Goal: Find specific page/section: Find specific page/section

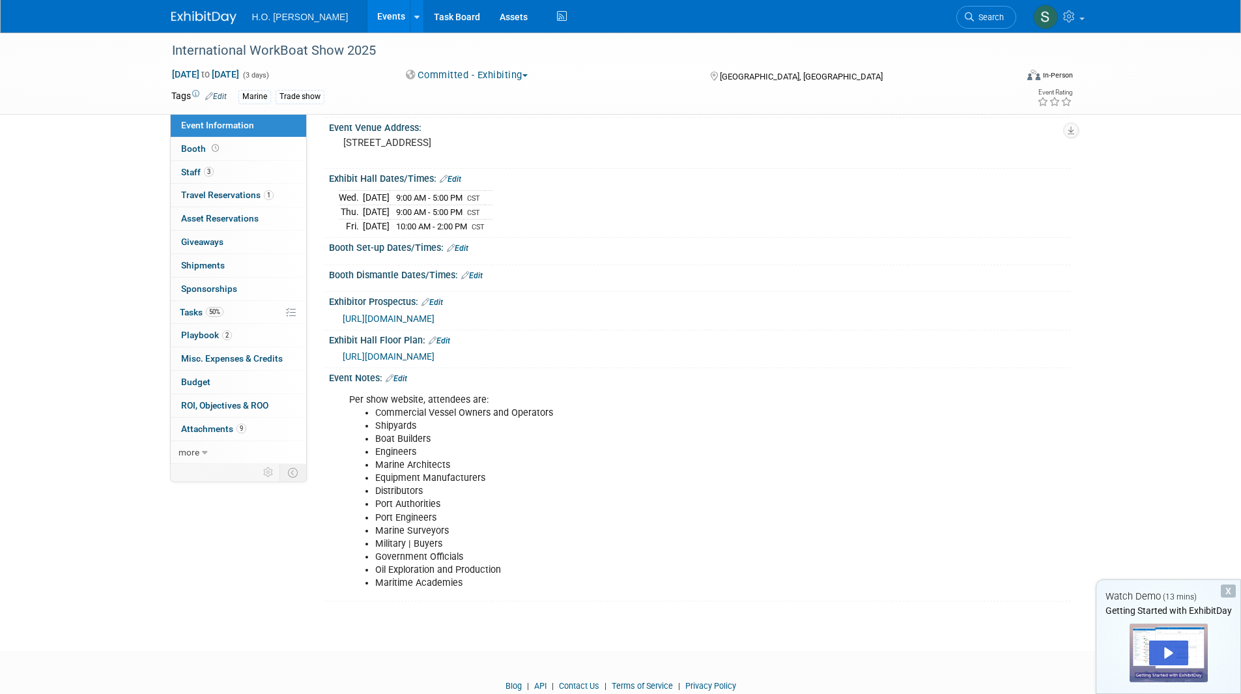
scroll to position [130, 0]
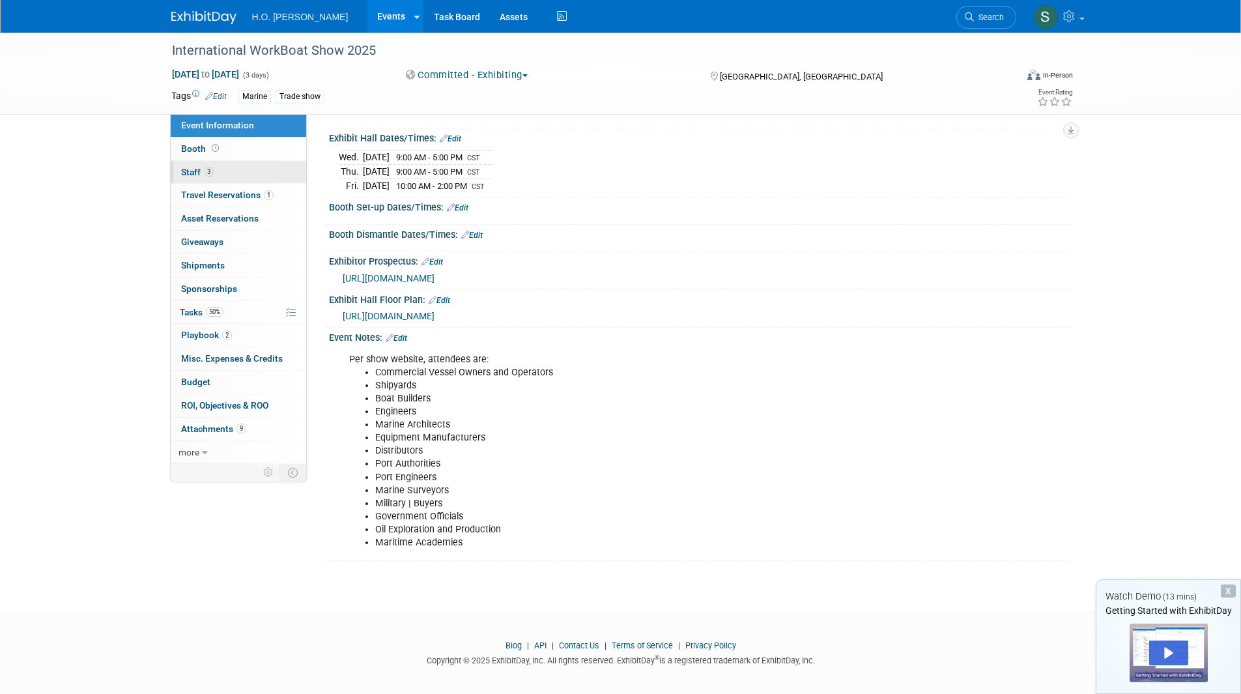
click at [204, 173] on span "3" at bounding box center [209, 172] width 10 height 10
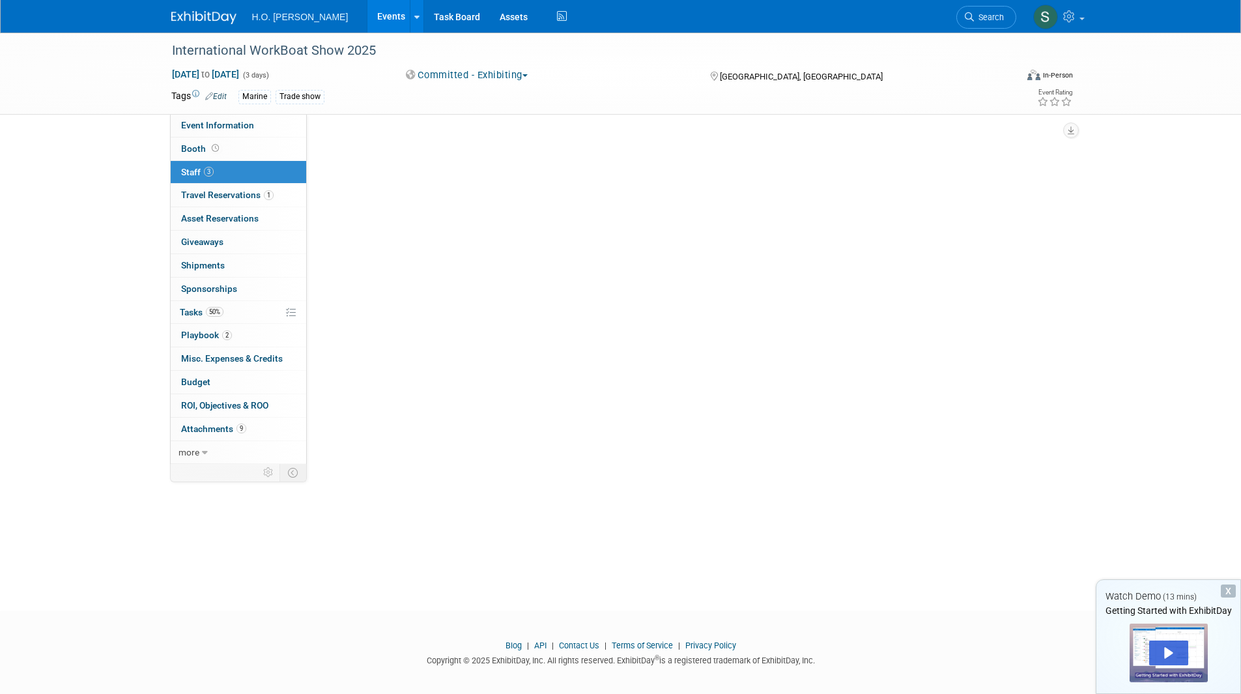
scroll to position [0, 0]
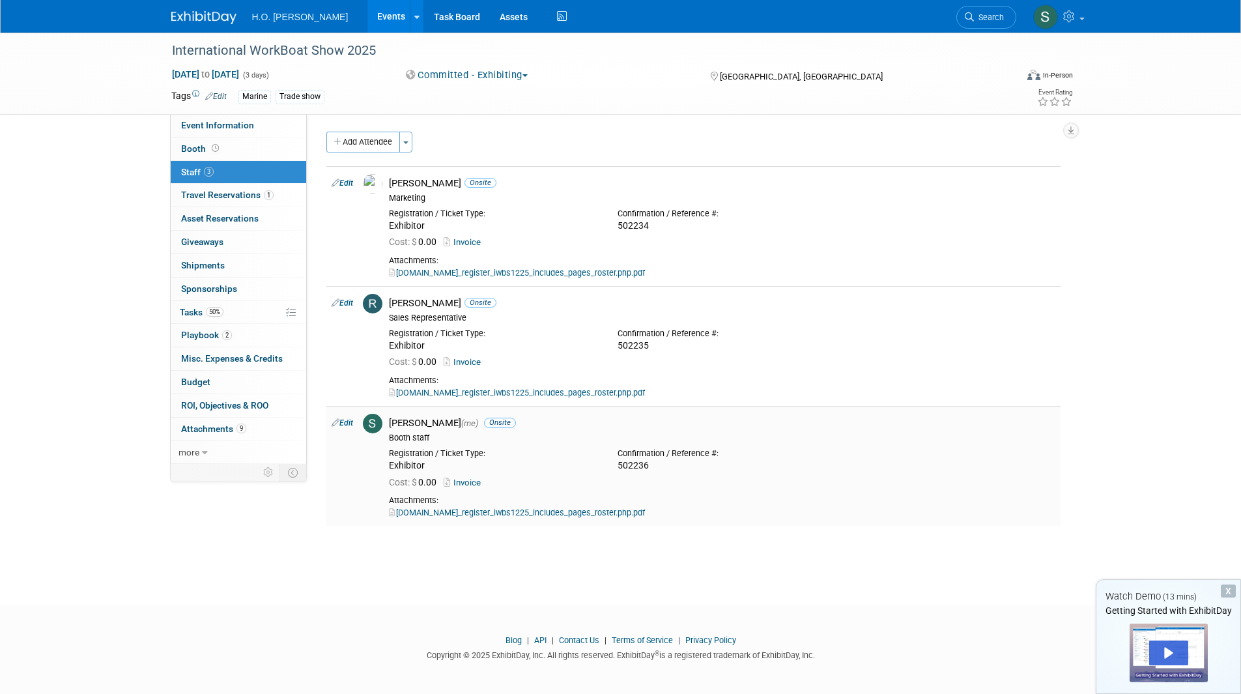
click at [569, 513] on link "[DOMAIN_NAME]_register_iwbs1225_includes_pages_roster.php.pdf" at bounding box center [517, 512] width 256 height 10
click at [227, 203] on link "1 Travel Reservations 1" at bounding box center [238, 195] width 135 height 23
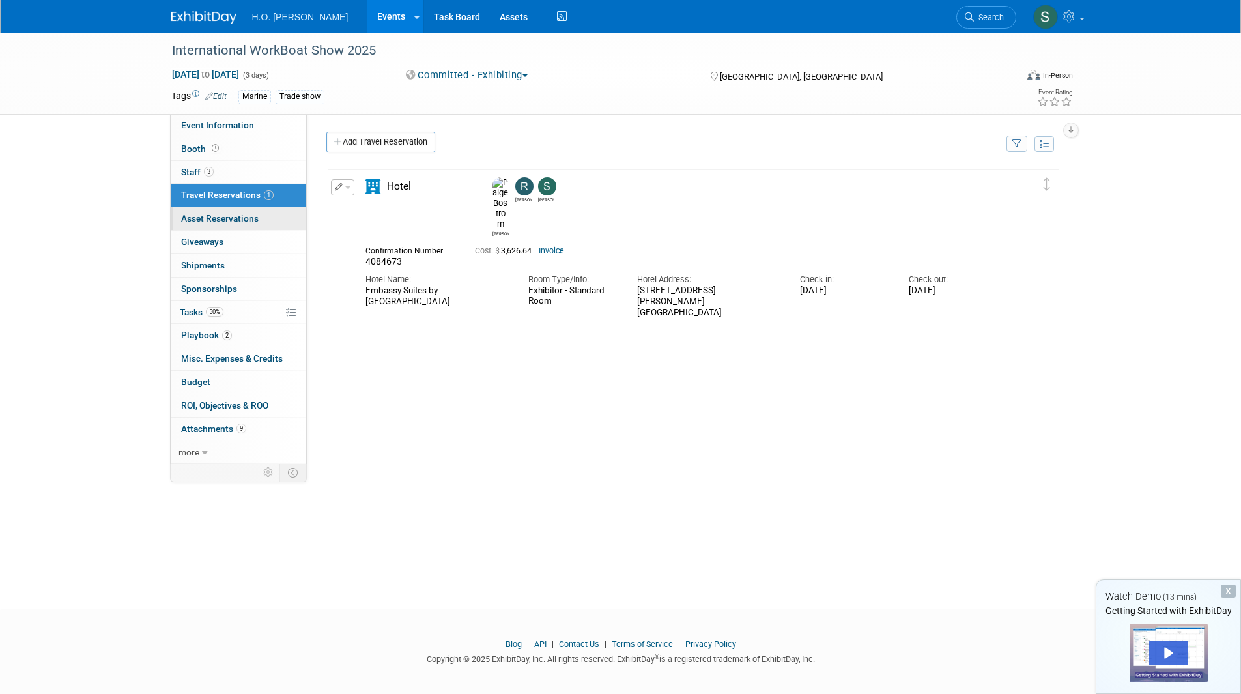
click at [234, 221] on span "Asset Reservations 0" at bounding box center [220, 218] width 78 height 10
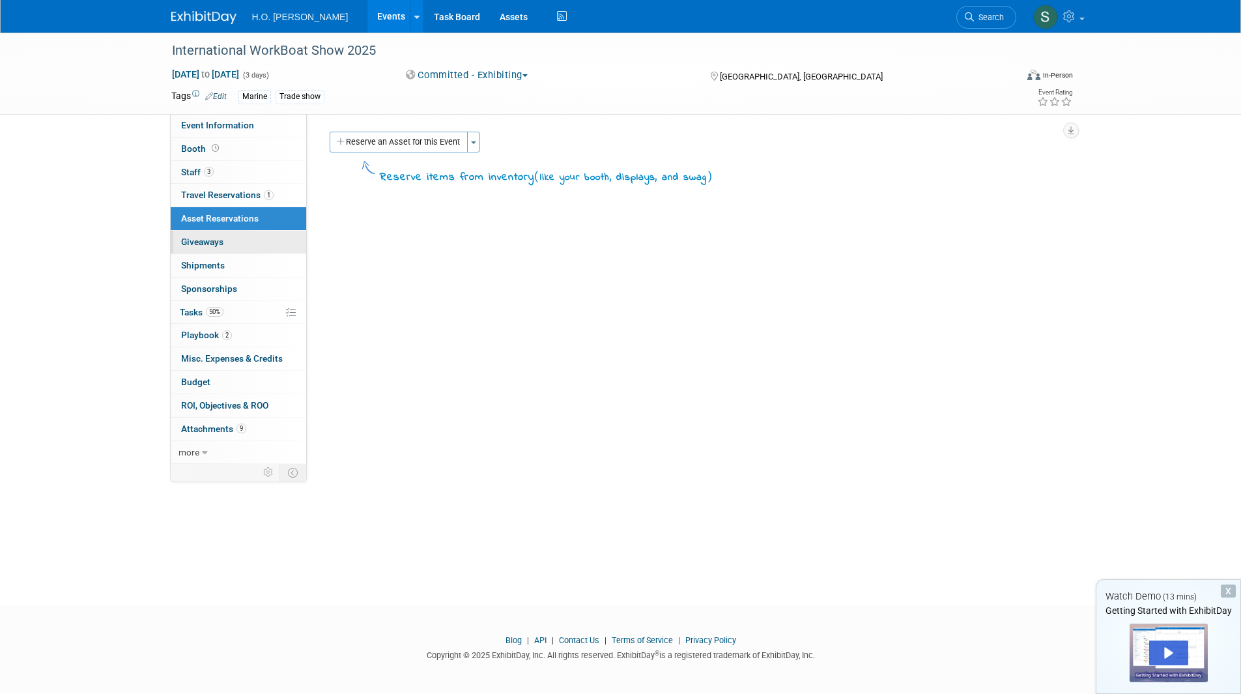
click at [233, 239] on link "0 Giveaways 0" at bounding box center [238, 242] width 135 height 23
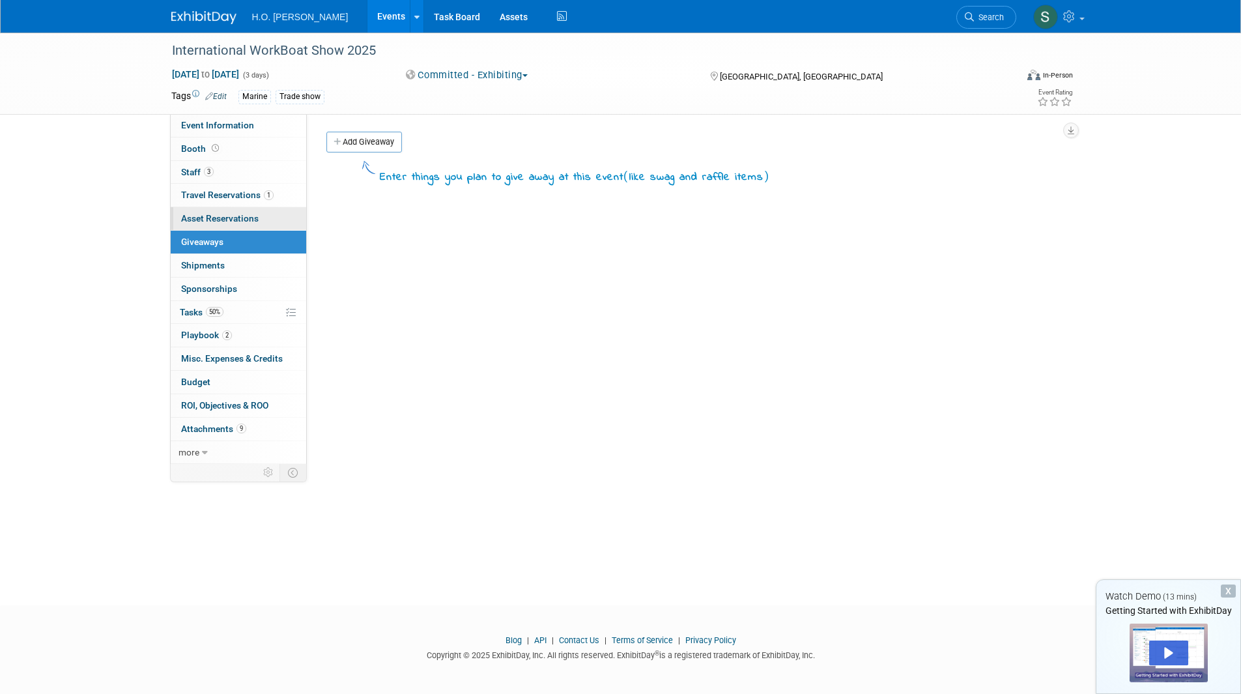
click at [236, 214] on span "Asset Reservations 0" at bounding box center [220, 218] width 78 height 10
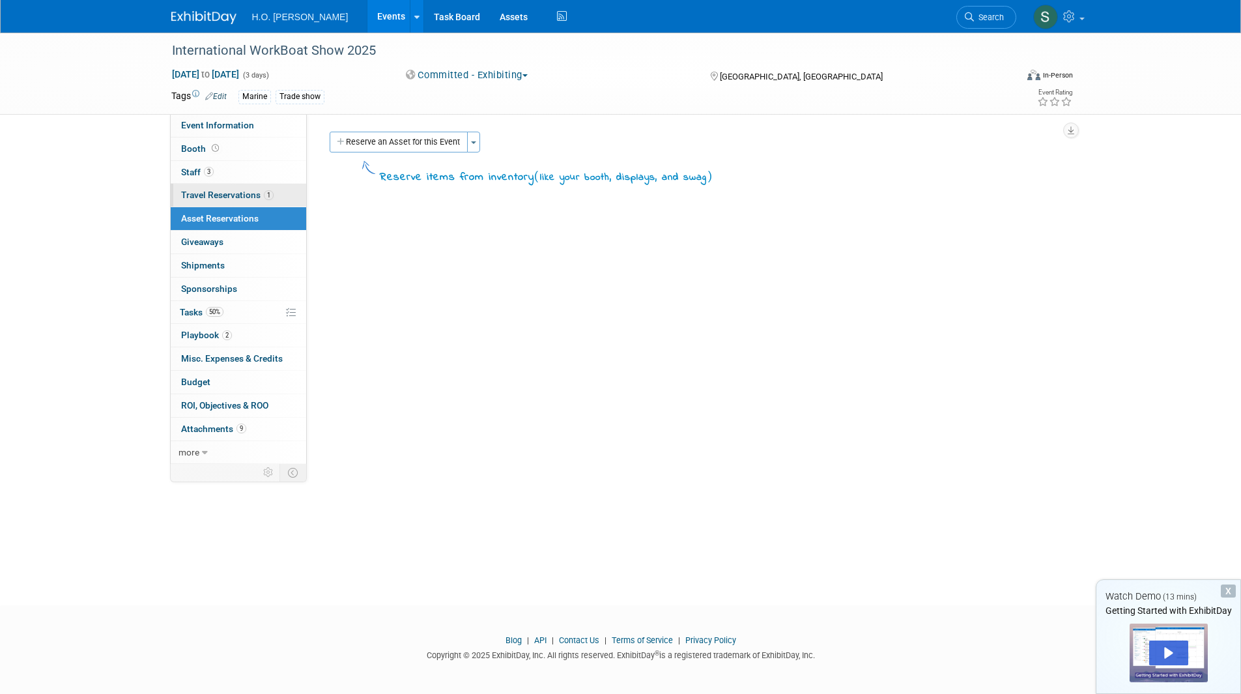
click at [244, 203] on link "1 Travel Reservations 1" at bounding box center [238, 195] width 135 height 23
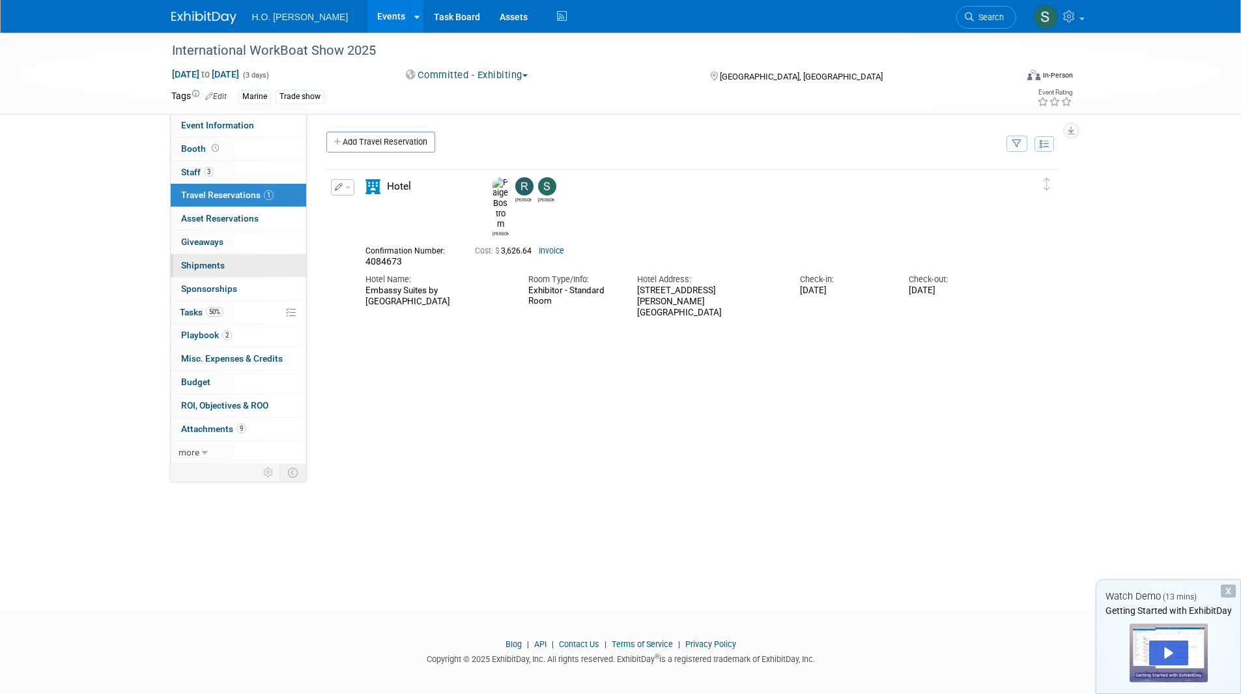
click at [218, 271] on link "0 Shipments 0" at bounding box center [238, 265] width 135 height 23
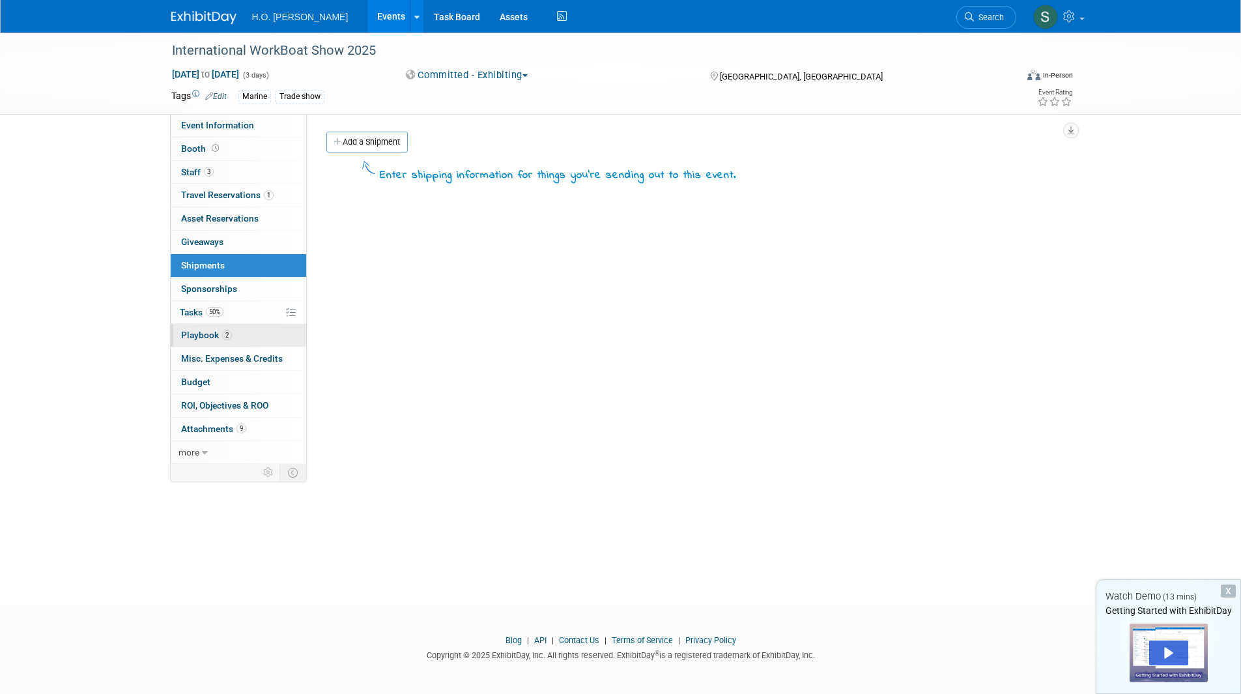
click at [217, 334] on span "Playbook 2" at bounding box center [206, 335] width 51 height 10
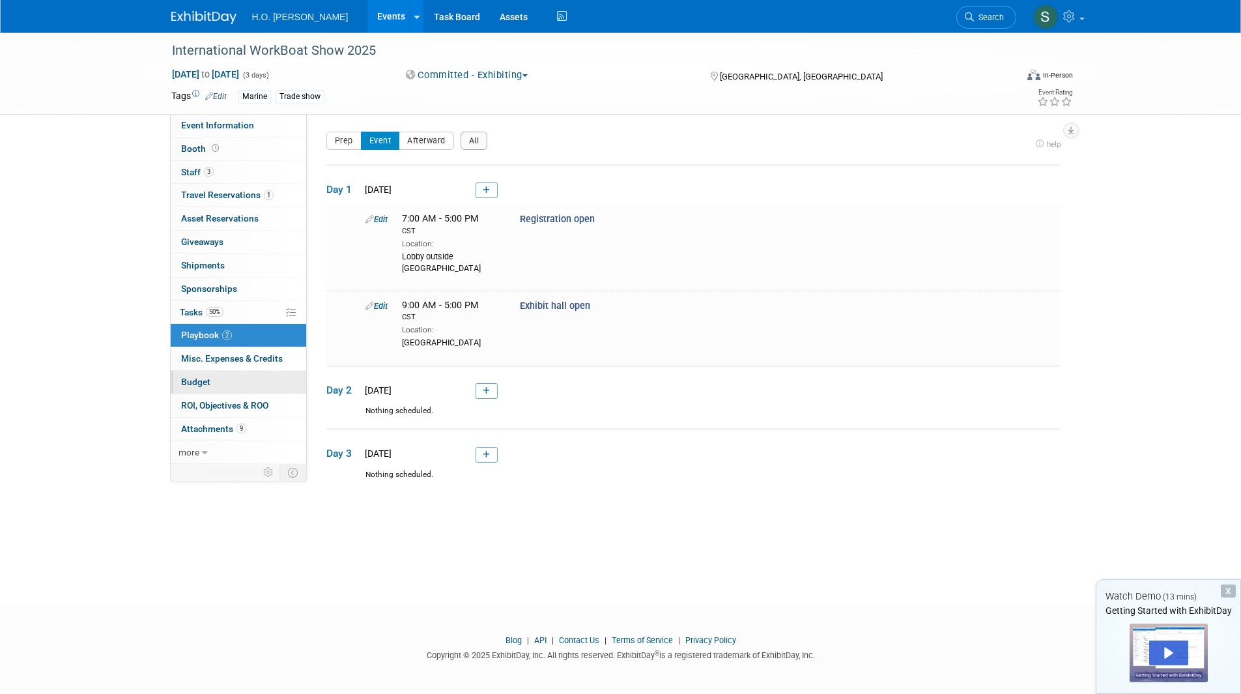
click at [210, 379] on link "Budget" at bounding box center [238, 382] width 135 height 23
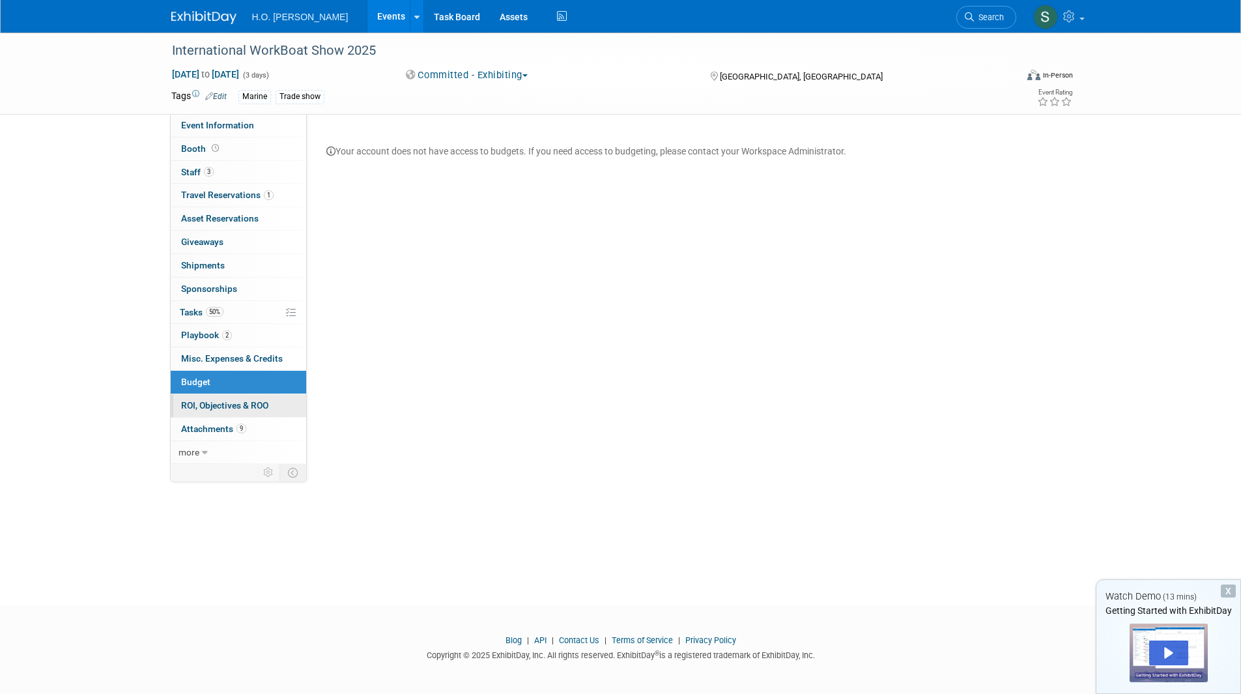
click at [214, 416] on link "0 ROI, Objectives & ROO 0" at bounding box center [238, 405] width 135 height 23
click at [214, 429] on span "Attachments 9" at bounding box center [213, 428] width 65 height 10
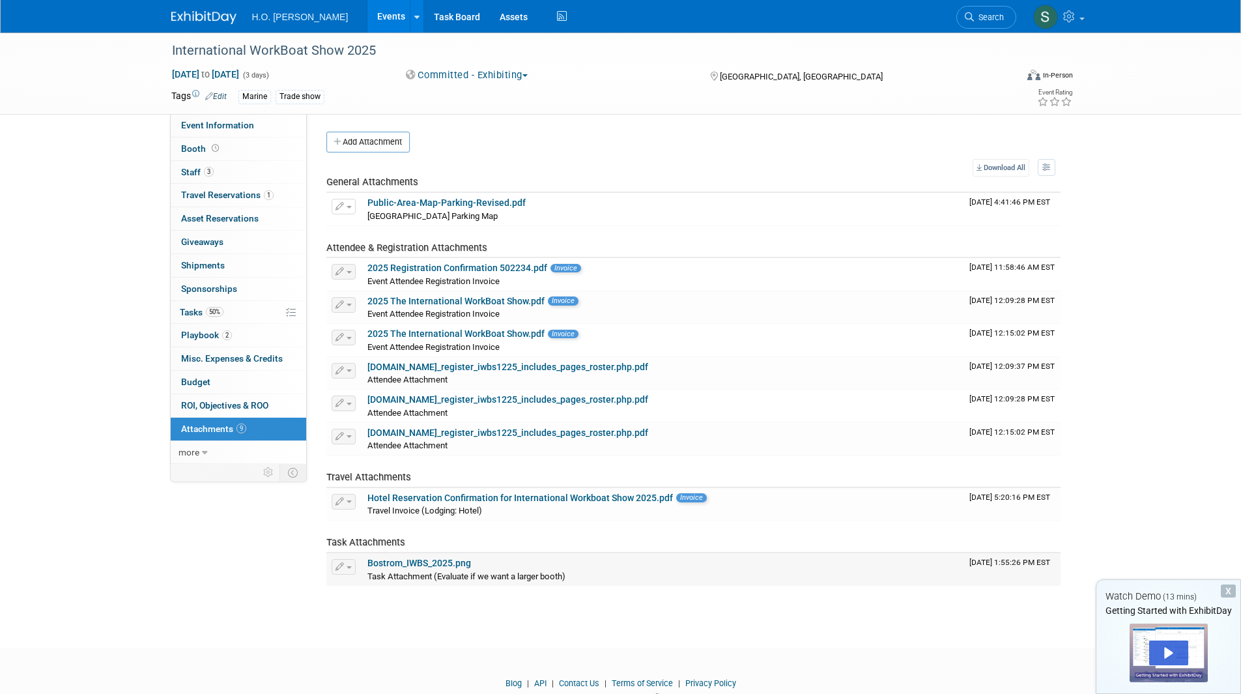
click at [402, 559] on link "Bostrom_IWBS_2025.png" at bounding box center [419, 562] width 104 height 10
click at [441, 331] on link "2025 The International WorkBoat Show.pdf" at bounding box center [455, 333] width 177 height 10
